Goal: Task Accomplishment & Management: Use online tool/utility

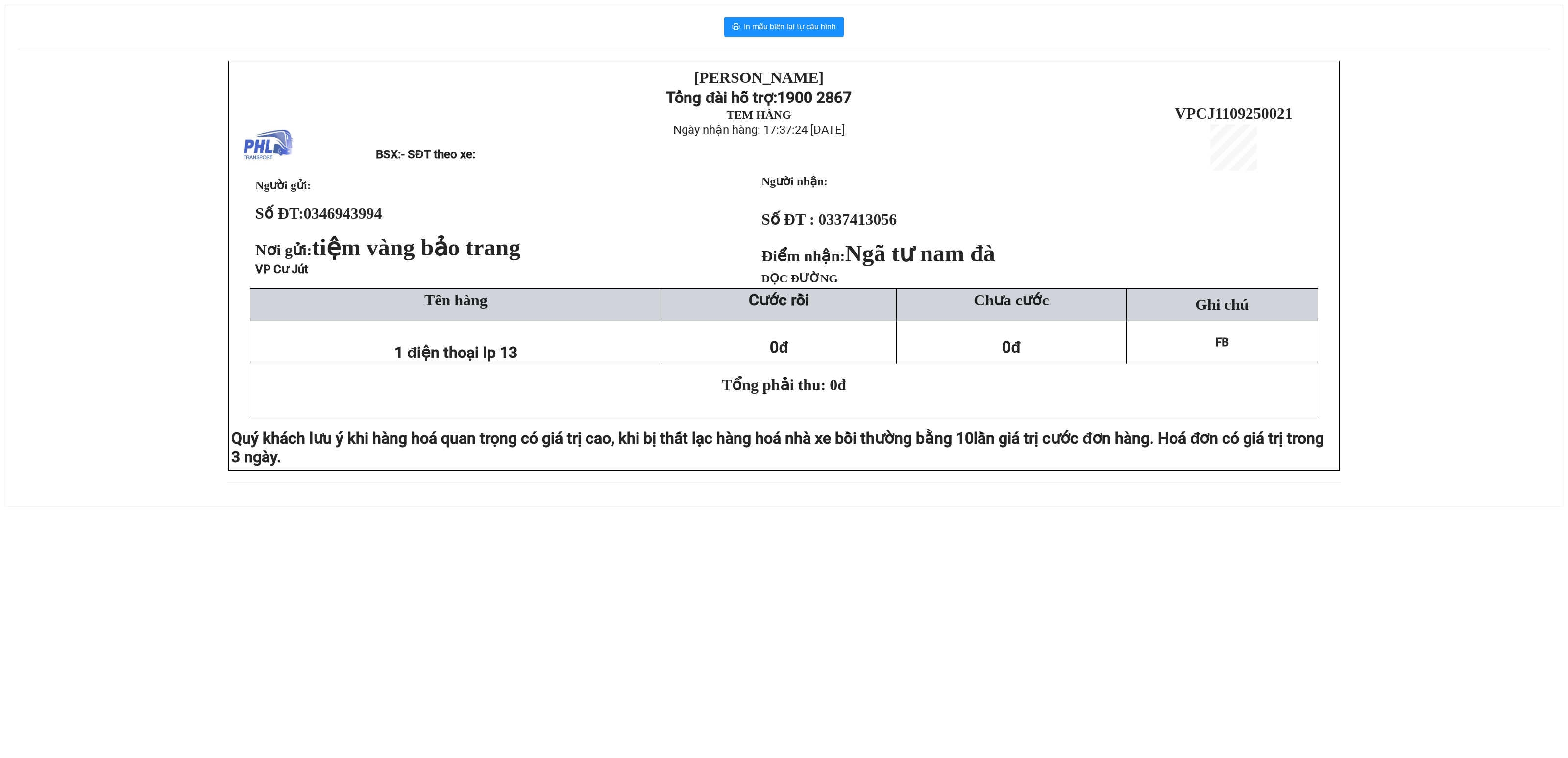
click at [40, 245] on div "PHƯƠNG HỒNG LINH Tổng đài hỗ trợ: 1900 2867 TEM HÀNG Ngày nhận hàng: 17:37:24 -…" at bounding box center [784, 278] width 1534 height 433
drag, startPoint x: 158, startPoint y: 318, endPoint x: 255, endPoint y: 212, distance: 143.7
click at [161, 312] on div "PHƯƠNG HỒNG LINH Tổng đài hỗ trợ: 1900 2867 TEM HÀNG Ngày nhận hàng: 17:37:24 -…" at bounding box center [784, 278] width 1534 height 433
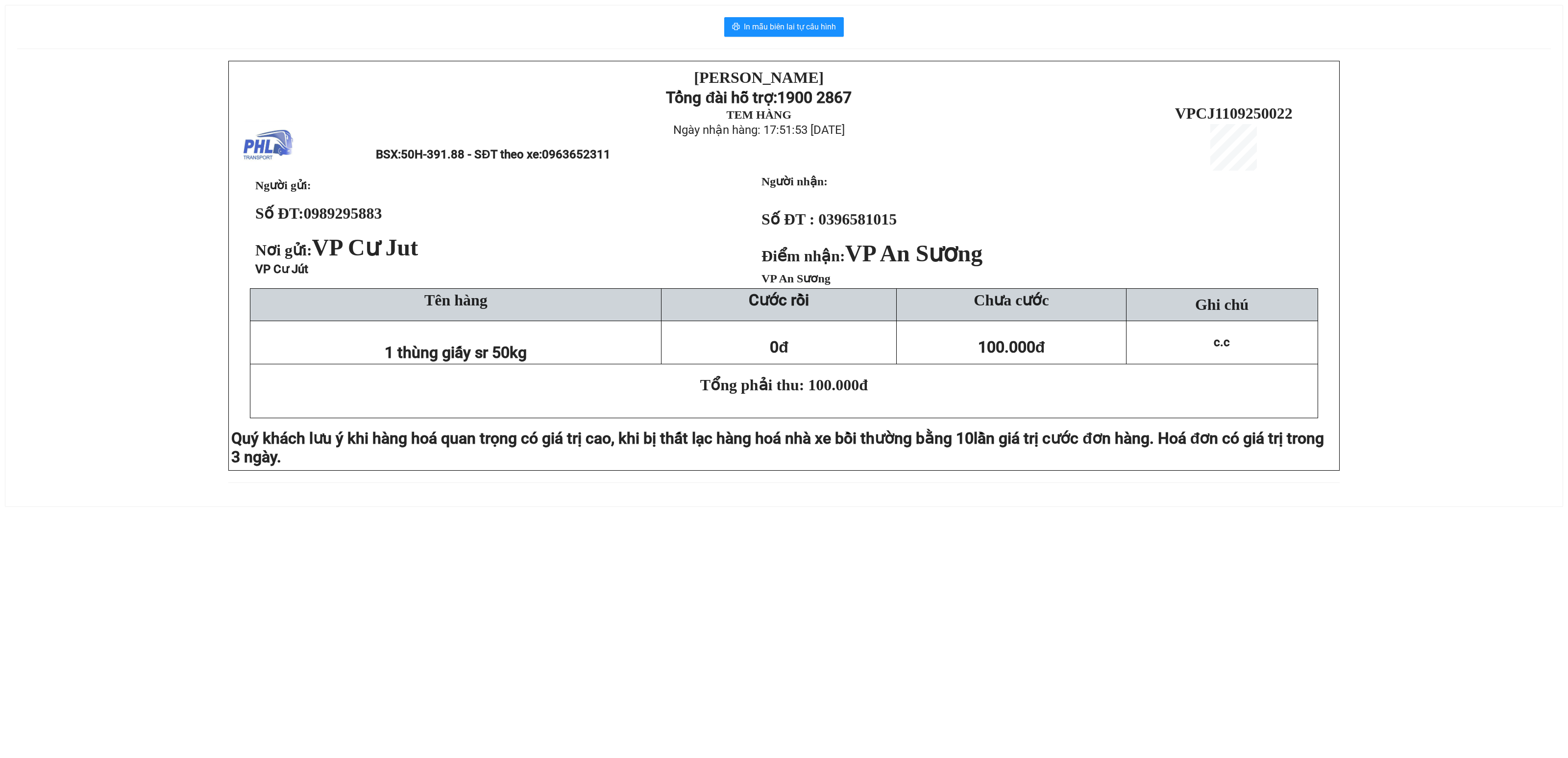
click at [794, 16] on div "In mẫu biên lai tự cấu hình [PERSON_NAME] Tổng đài hỗ trợ: 1900 2867 TEM HÀNG N…" at bounding box center [784, 256] width 1557 height 501
click at [795, 26] on span "In mẫu biên lai tự cấu hình" at bounding box center [789, 27] width 92 height 12
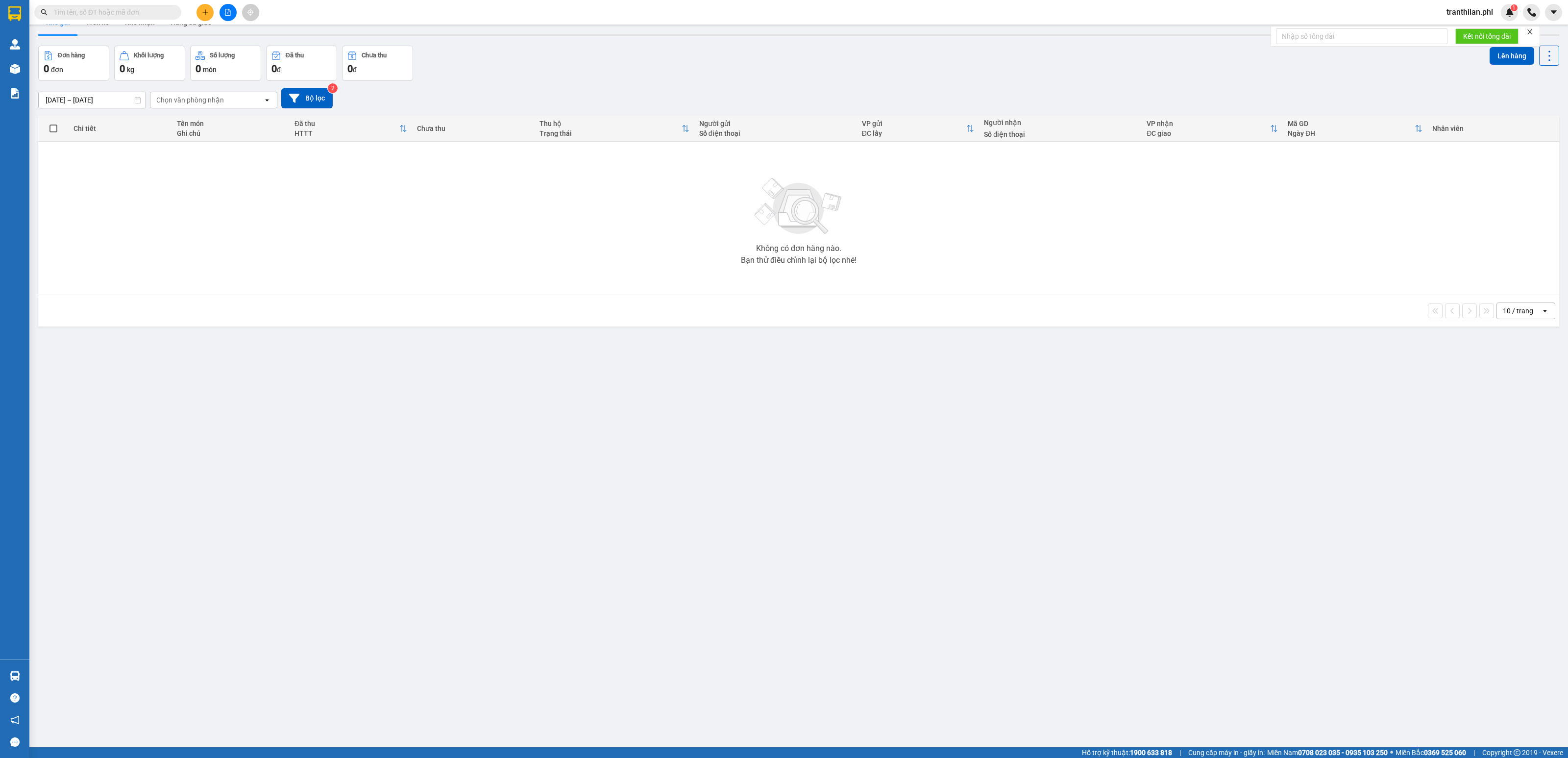
scroll to position [45, 0]
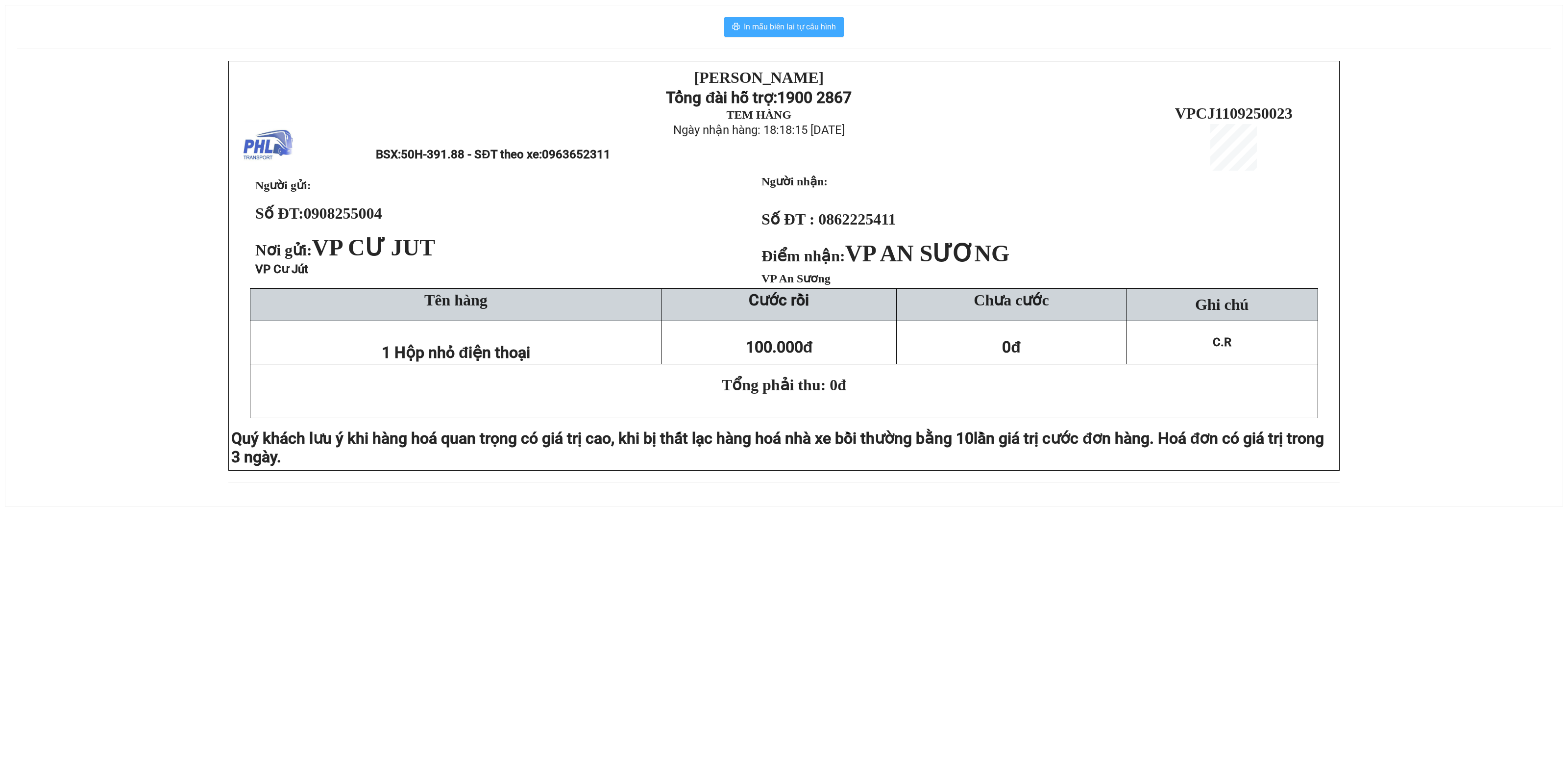
click at [802, 29] on span "In mẫu biên lai tự cấu hình" at bounding box center [789, 27] width 92 height 12
click at [789, 27] on span "In mẫu biên lai tự cấu hình" at bounding box center [789, 27] width 92 height 12
